Goal: Task Accomplishment & Management: Complete application form

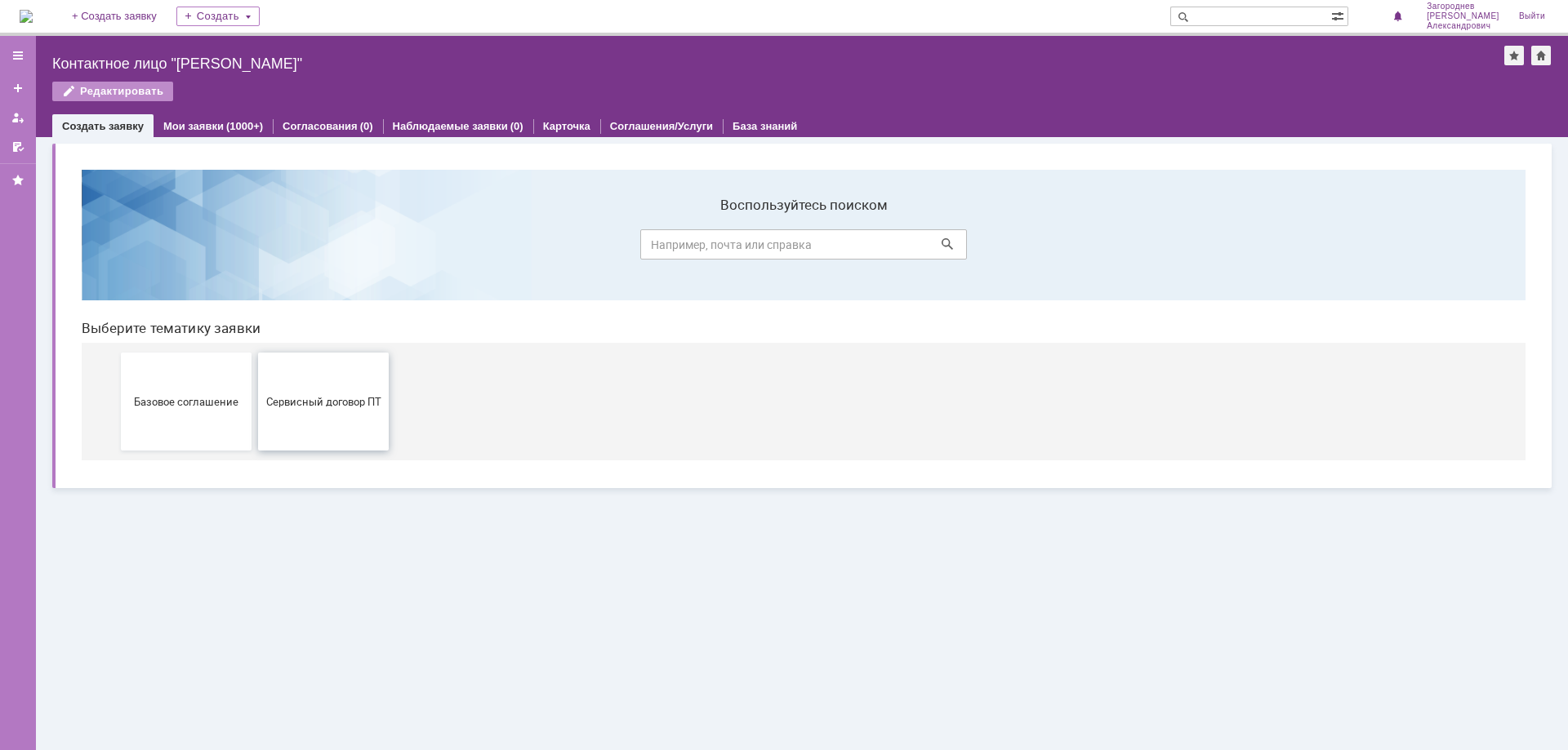
click at [307, 414] on button "Сервисный договор ПТ" at bounding box center [323, 402] width 131 height 98
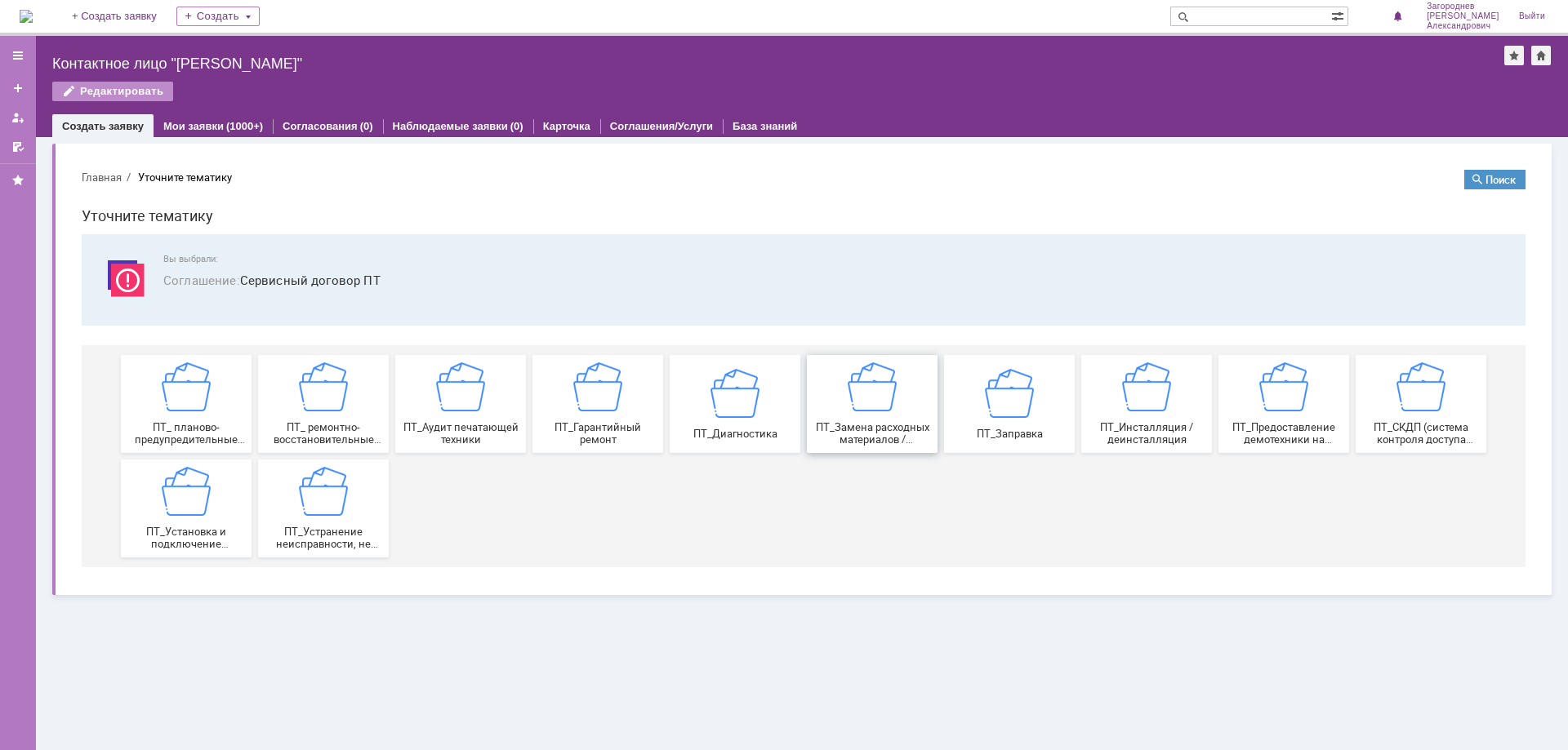
click at [838, 415] on div "ПТ_Замена расходных материалов / ресурсных деталей" at bounding box center [872, 404] width 121 height 84
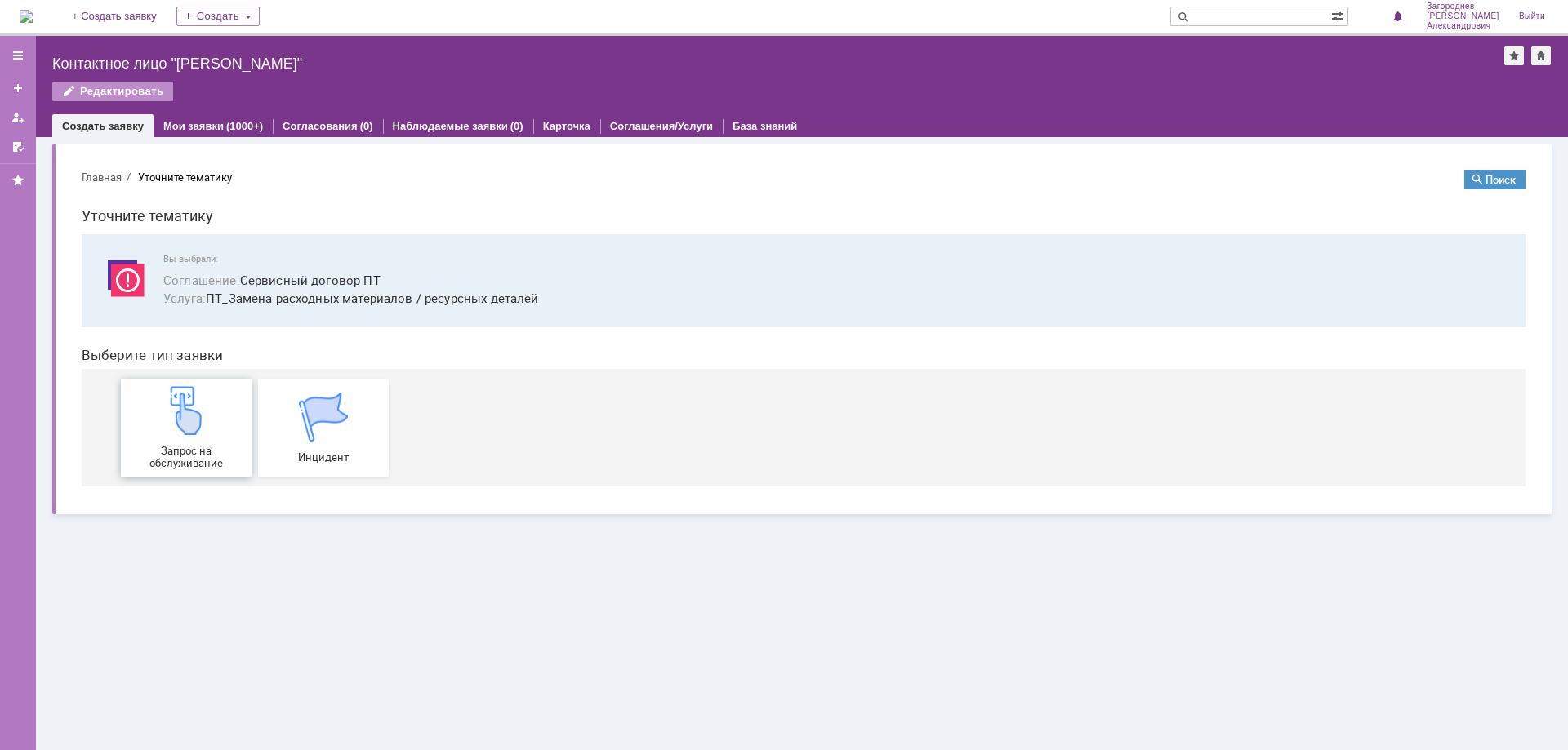
click at [217, 436] on div "Запрос на обслуживание" at bounding box center [186, 428] width 121 height 84
click at [203, 422] on img at bounding box center [187, 410] width 49 height 49
click at [170, 437] on div "Запрос на обслуживание" at bounding box center [186, 428] width 121 height 84
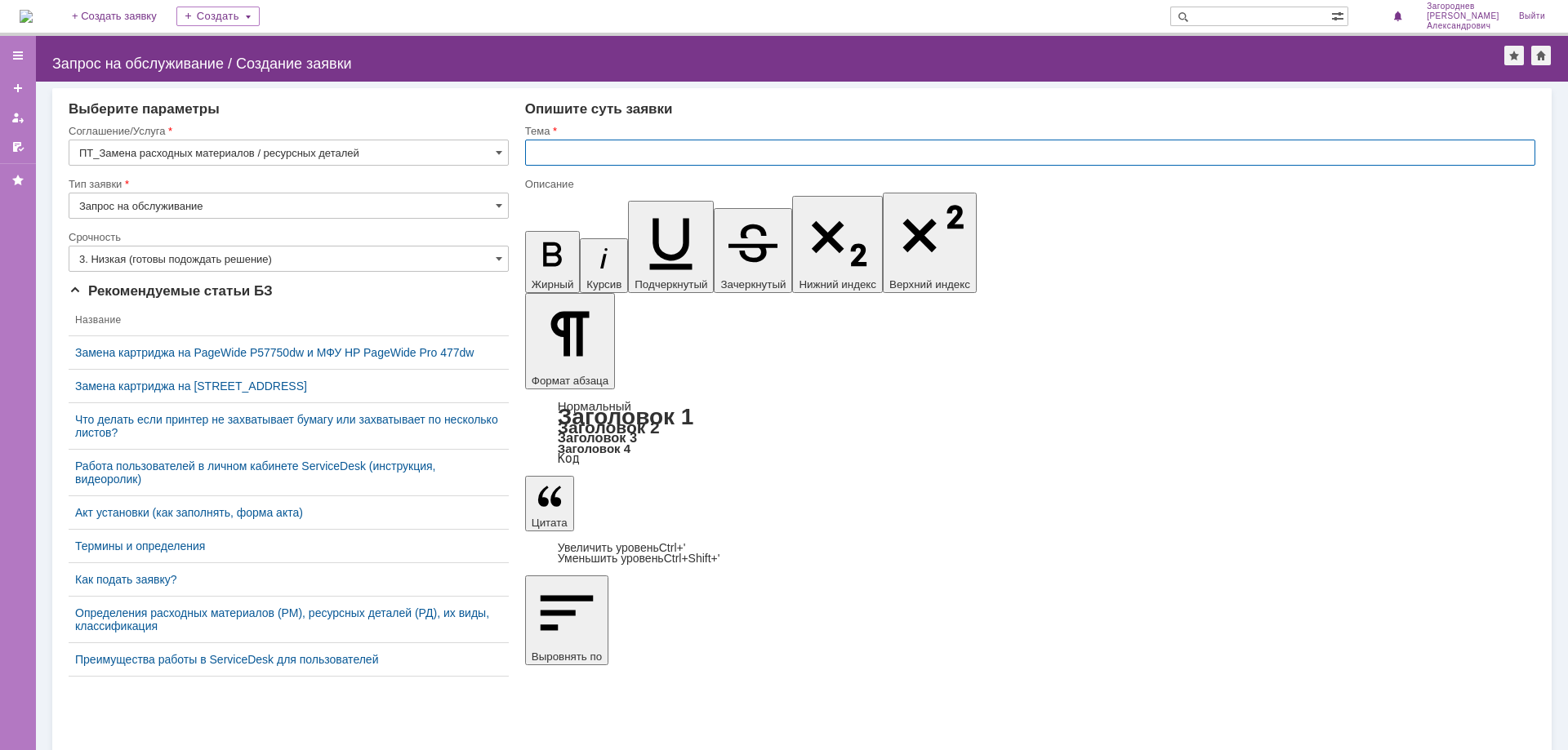
click at [594, 157] on input "text" at bounding box center [1030, 152] width 1010 height 26
type input "замена картриджа"
click at [642, 162] on input "text" at bounding box center [1030, 152] width 1010 height 26
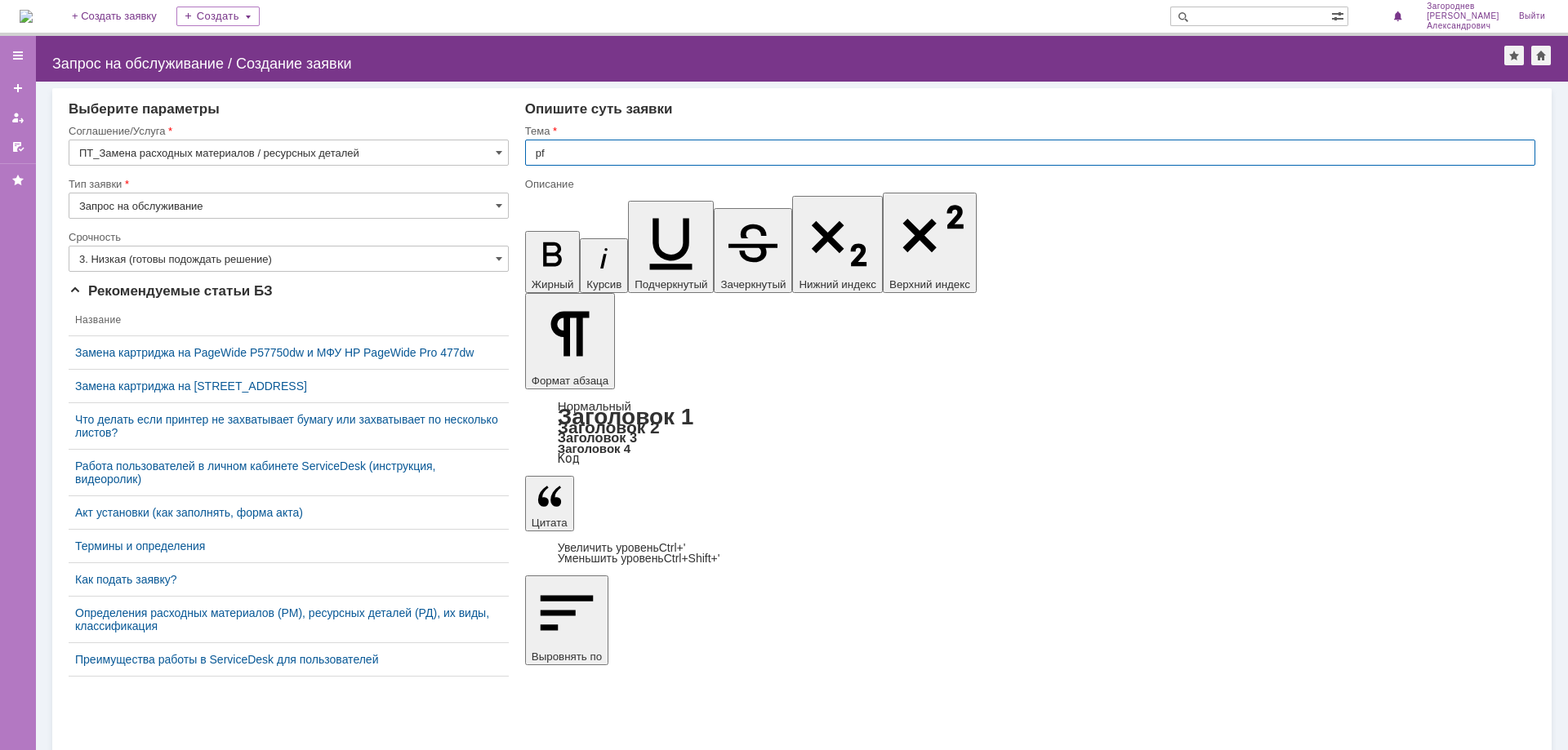
type input "p"
type input "замена картридж"
click at [614, 154] on input "text" at bounding box center [1030, 152] width 1010 height 26
type input "замена картриджа"
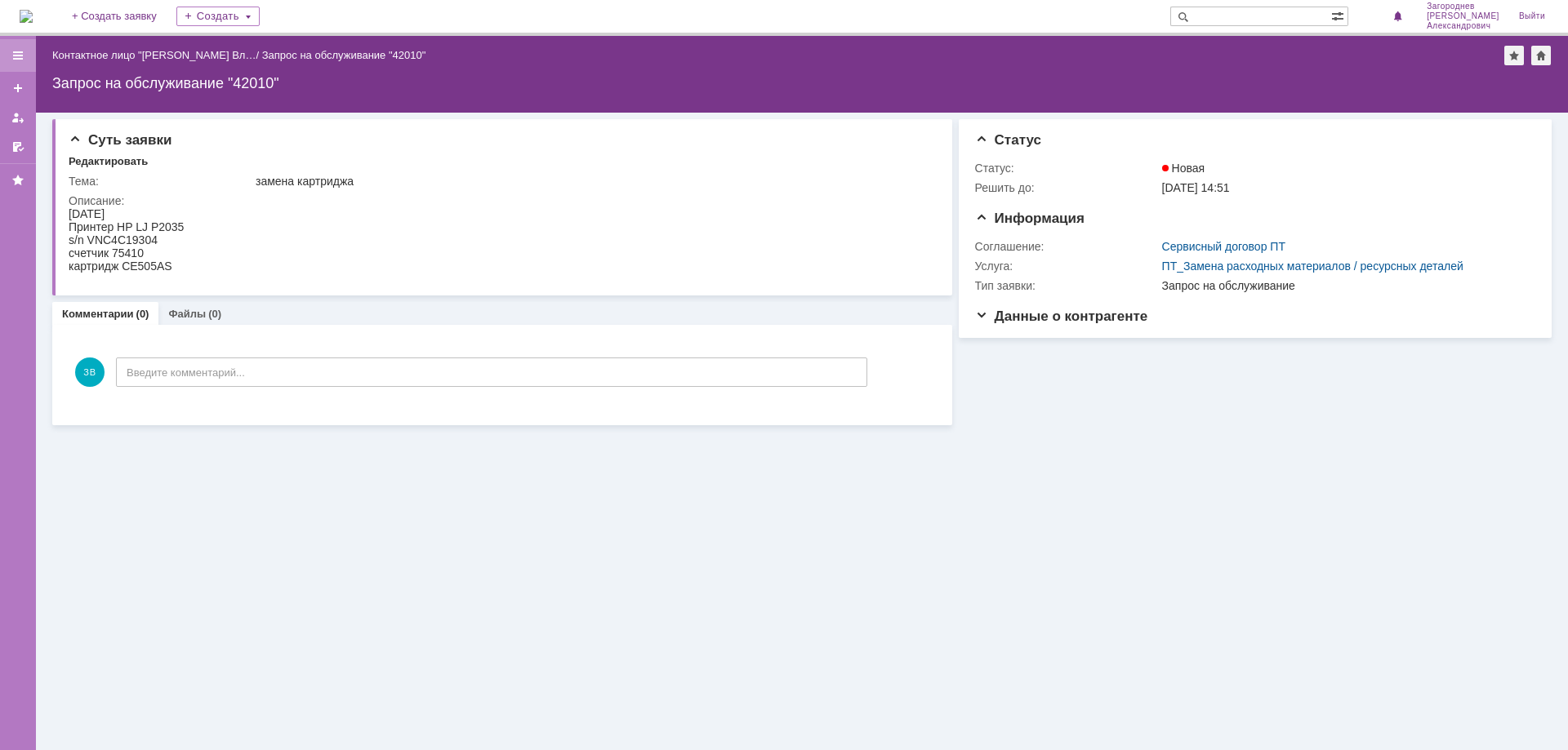
click at [21, 62] on div at bounding box center [17, 55] width 36 height 32
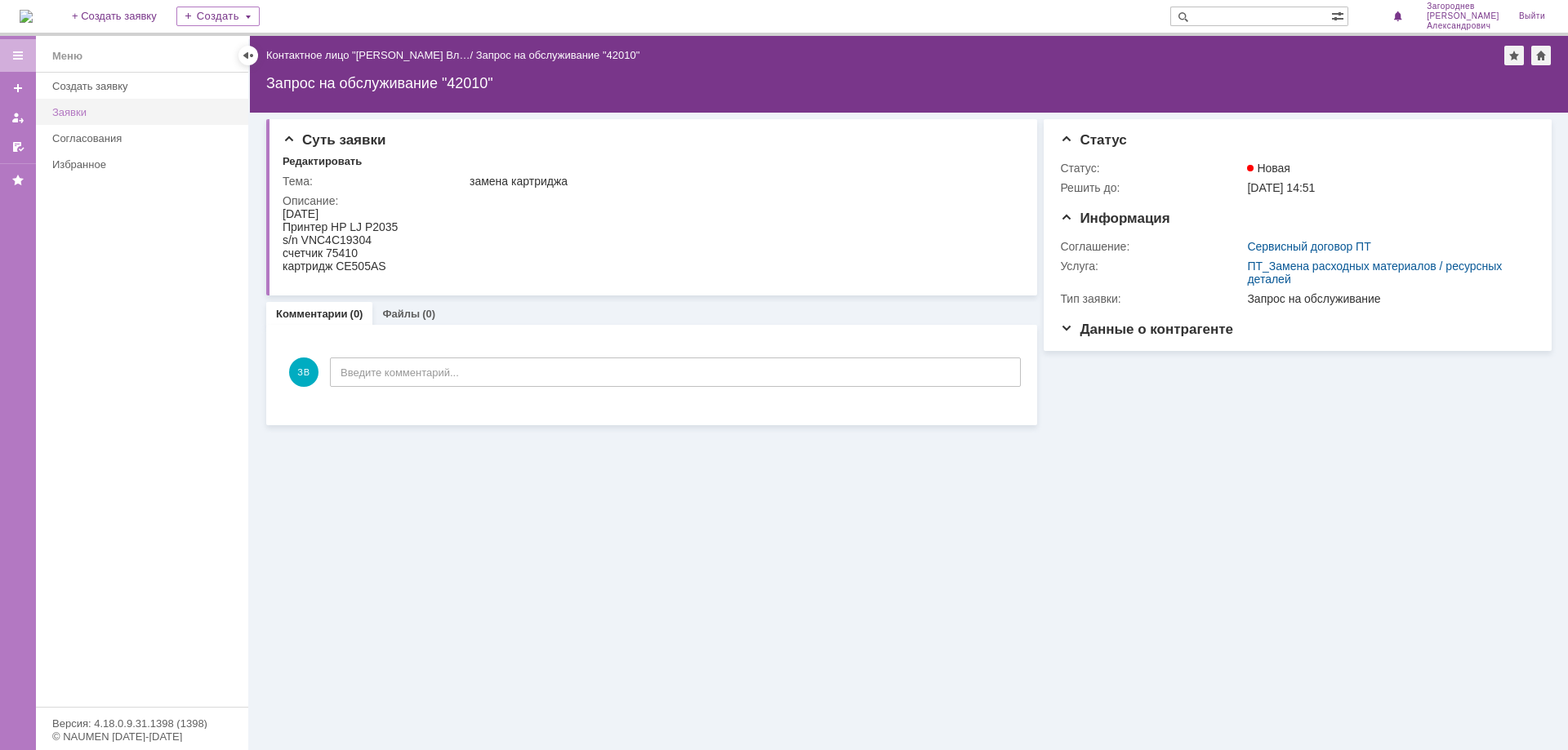
click at [73, 111] on div "Заявки" at bounding box center [146, 112] width 187 height 12
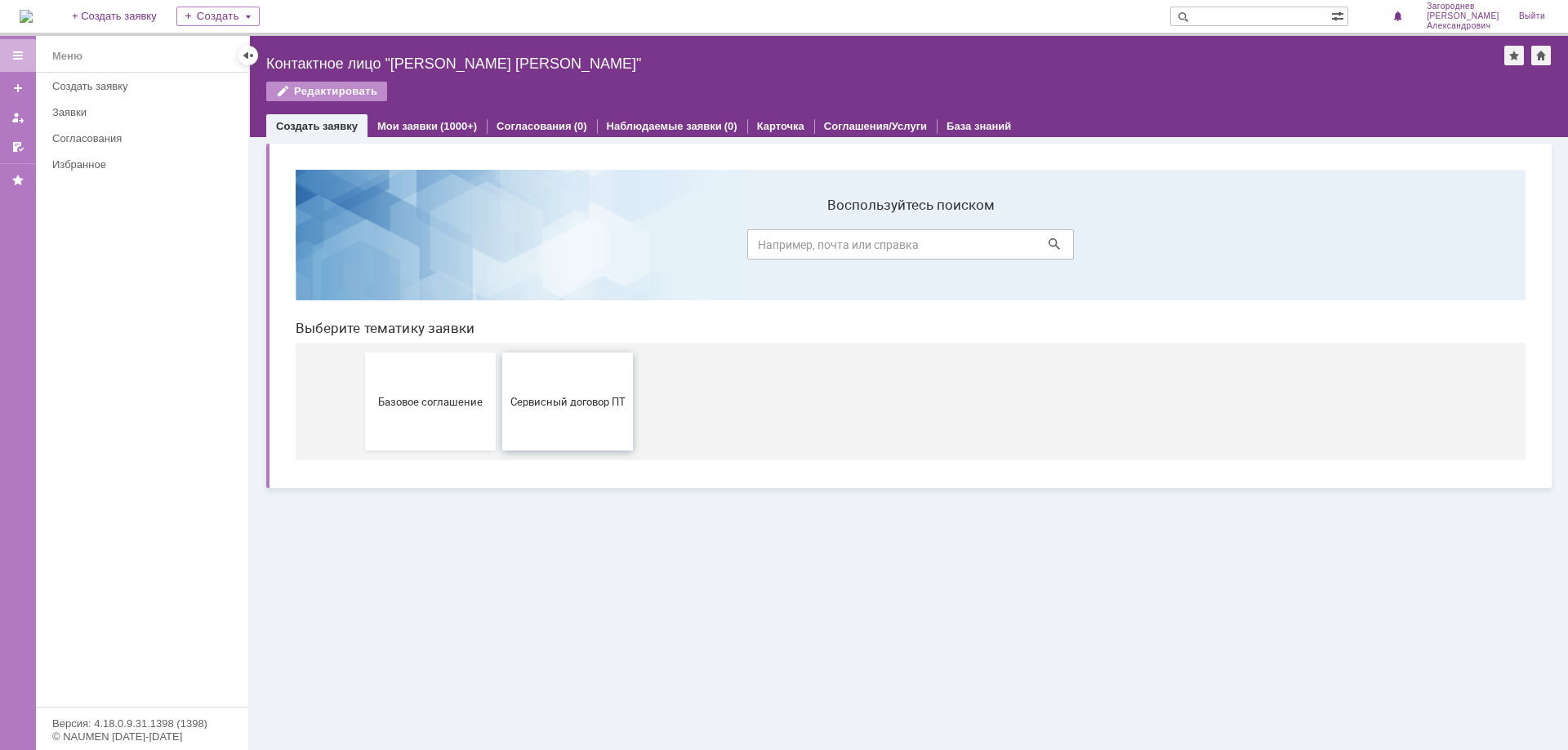
click at [577, 413] on button "Сервисный договор ПТ" at bounding box center [567, 402] width 131 height 98
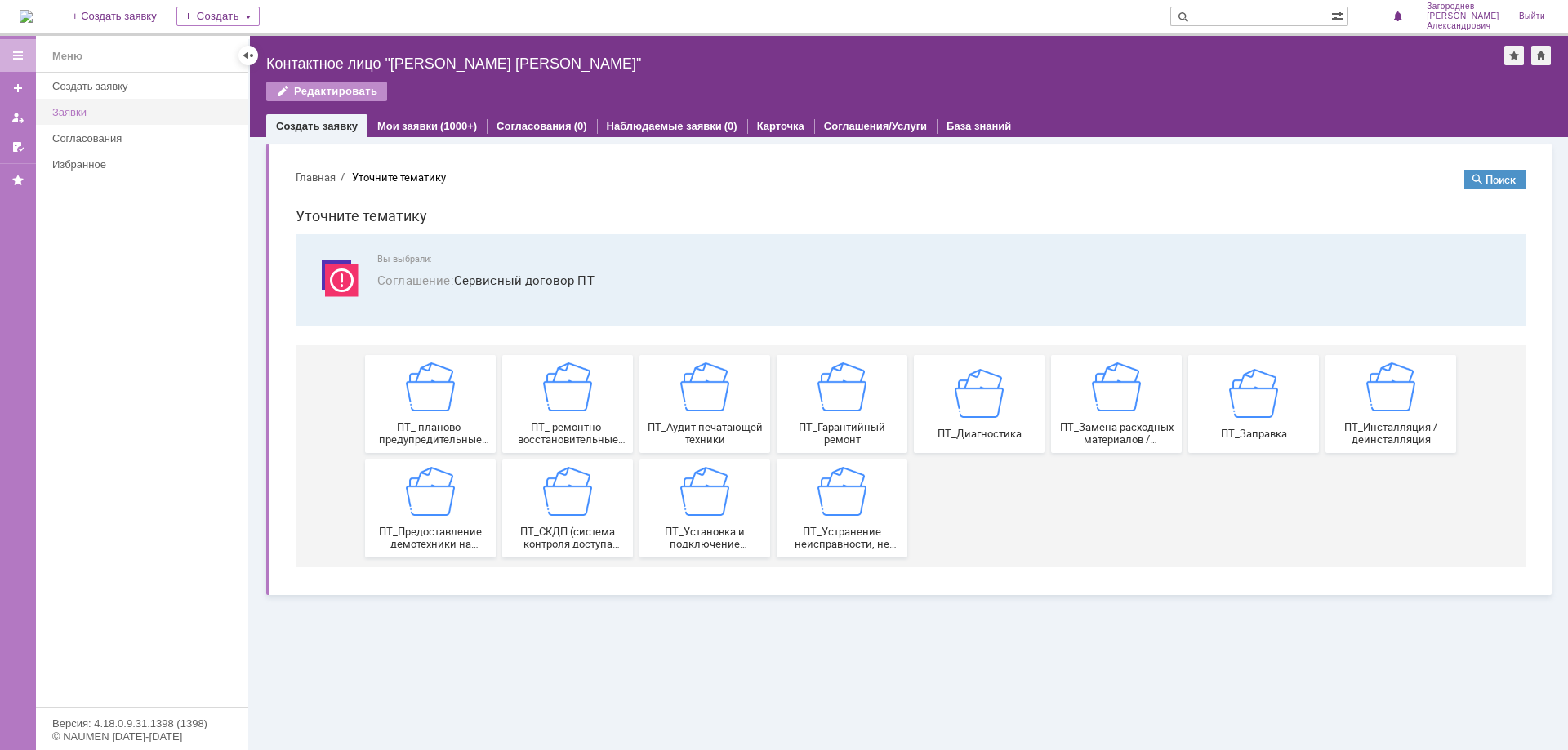
click at [82, 120] on link "Заявки" at bounding box center [145, 111] width 200 height 25
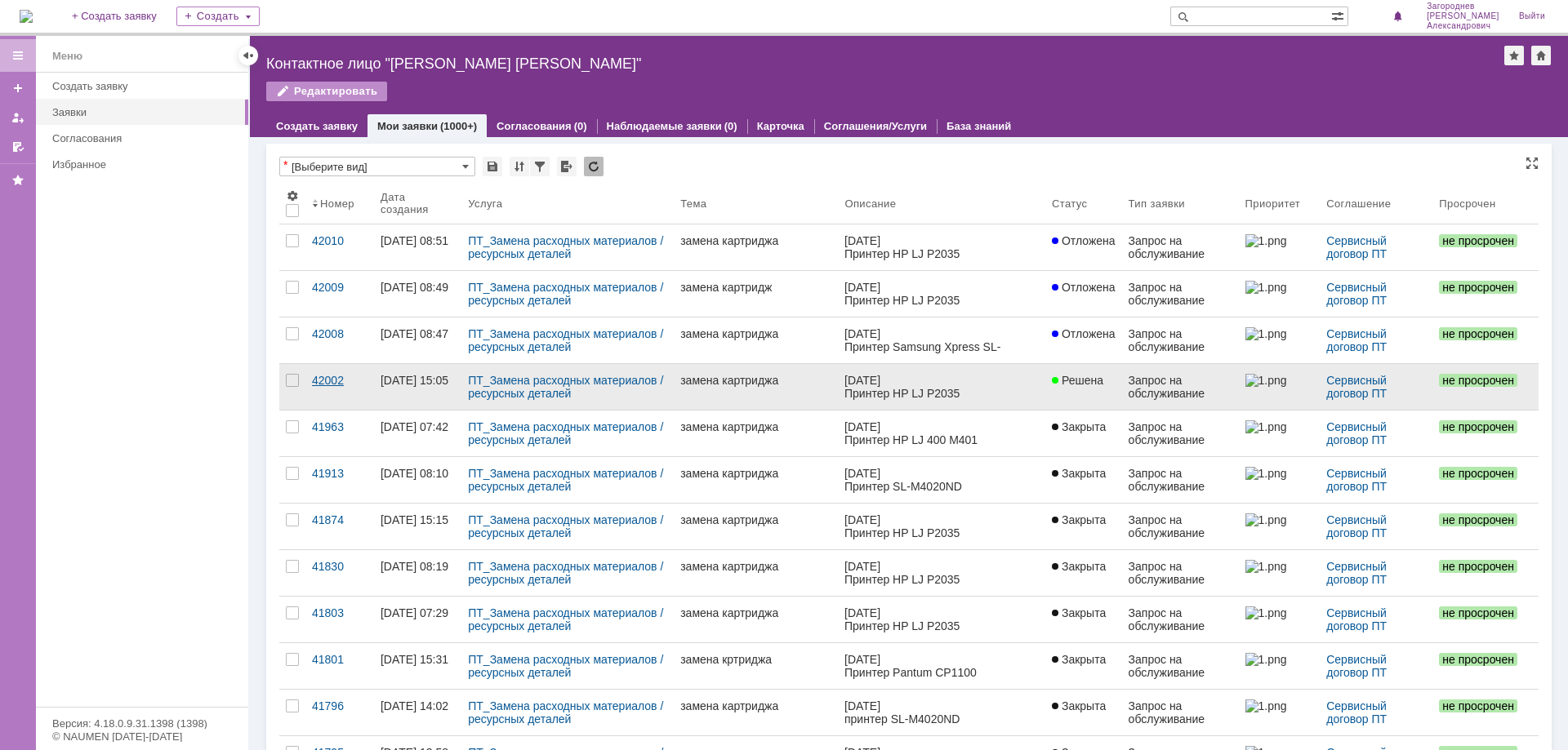
click at [331, 382] on div "42002" at bounding box center [340, 380] width 56 height 13
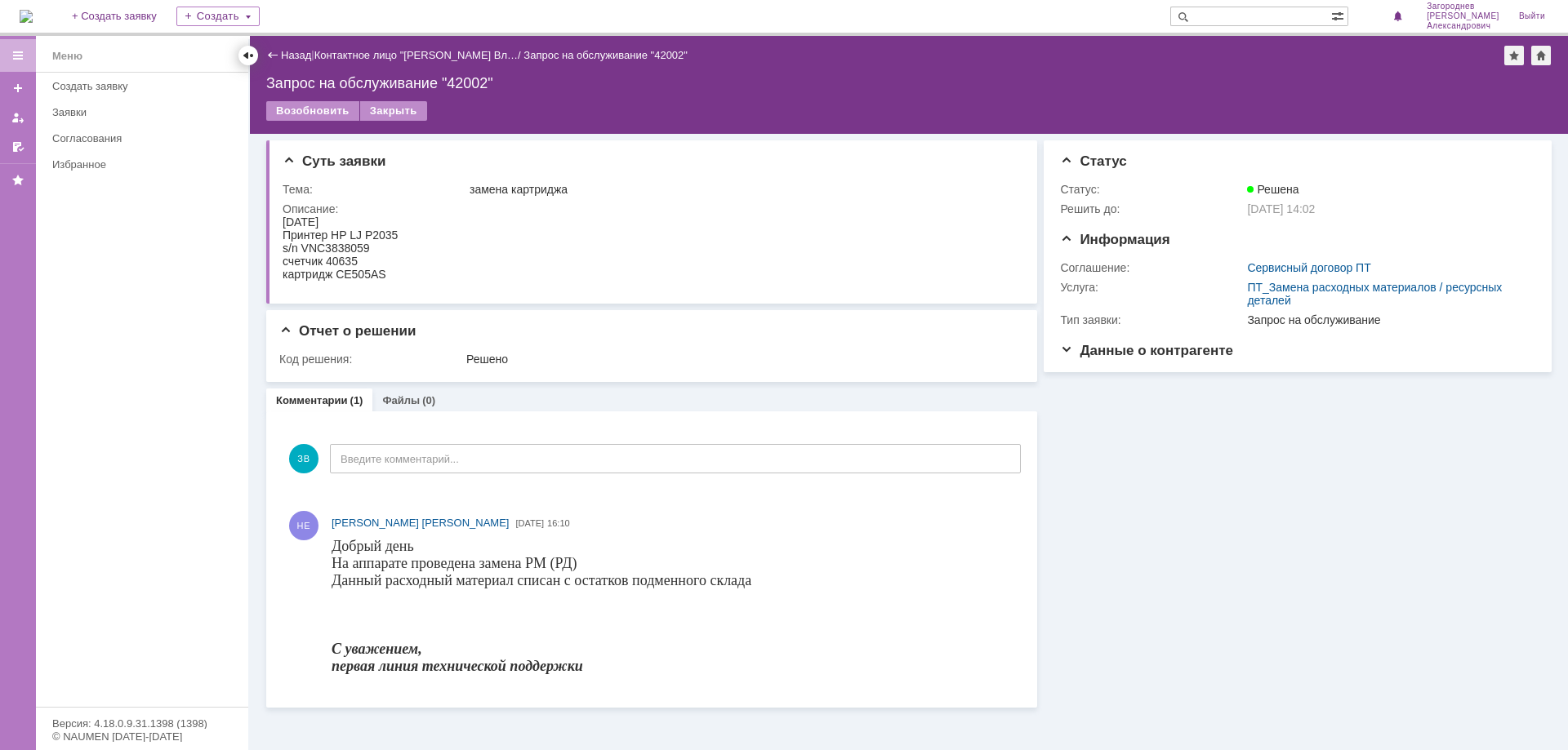
click at [244, 58] on div at bounding box center [248, 55] width 13 height 13
